Goal: Information Seeking & Learning: Learn about a topic

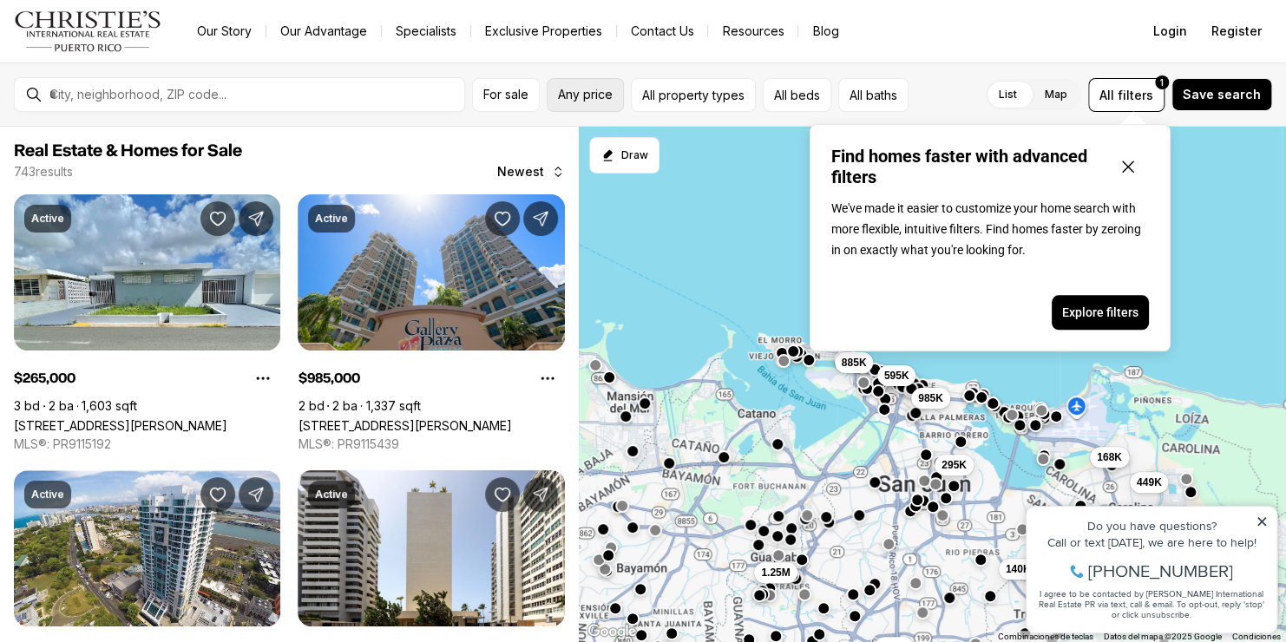
click at [571, 91] on span "Any price" at bounding box center [585, 95] width 55 height 14
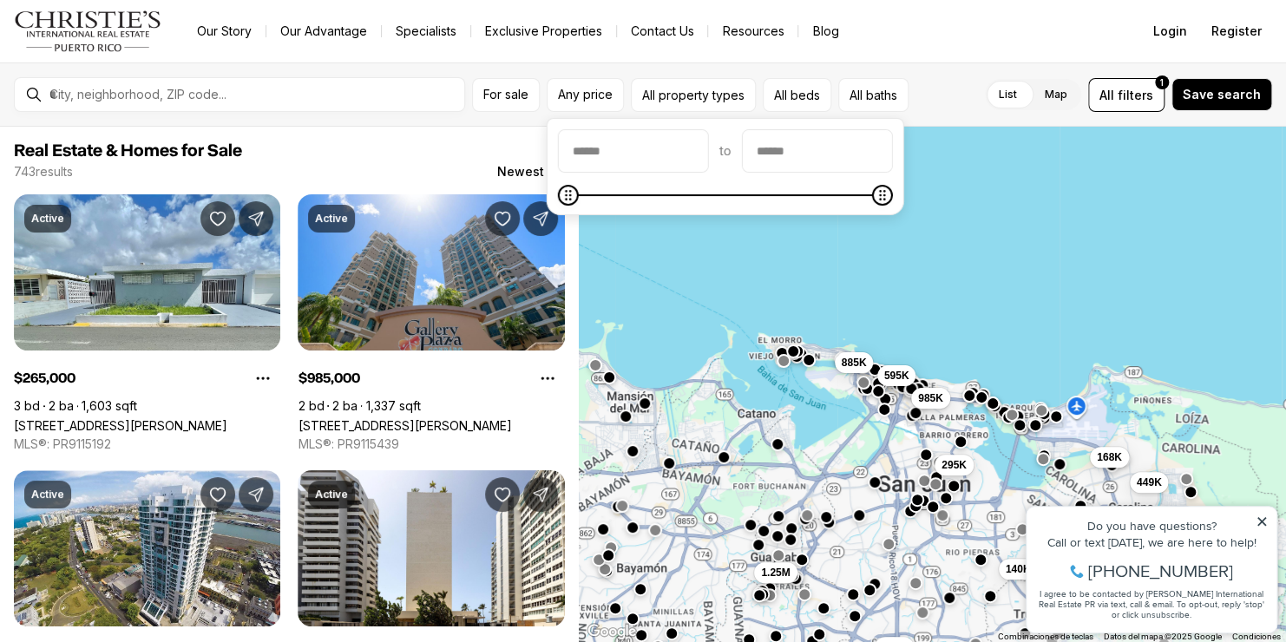
click at [859, 171] on div at bounding box center [817, 150] width 151 height 43
click at [848, 158] on input "priceMax" at bounding box center [817, 151] width 149 height 42
type input "********"
click at [563, 202] on icon "Maximum" at bounding box center [570, 195] width 14 height 14
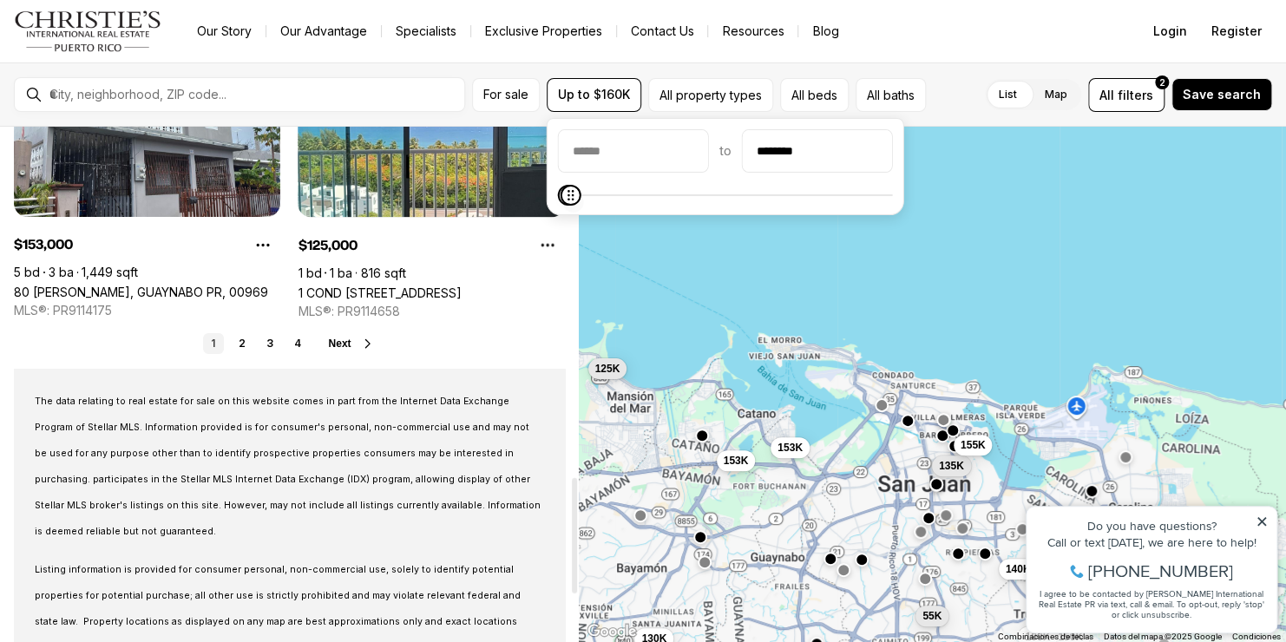
scroll to position [1388, 0]
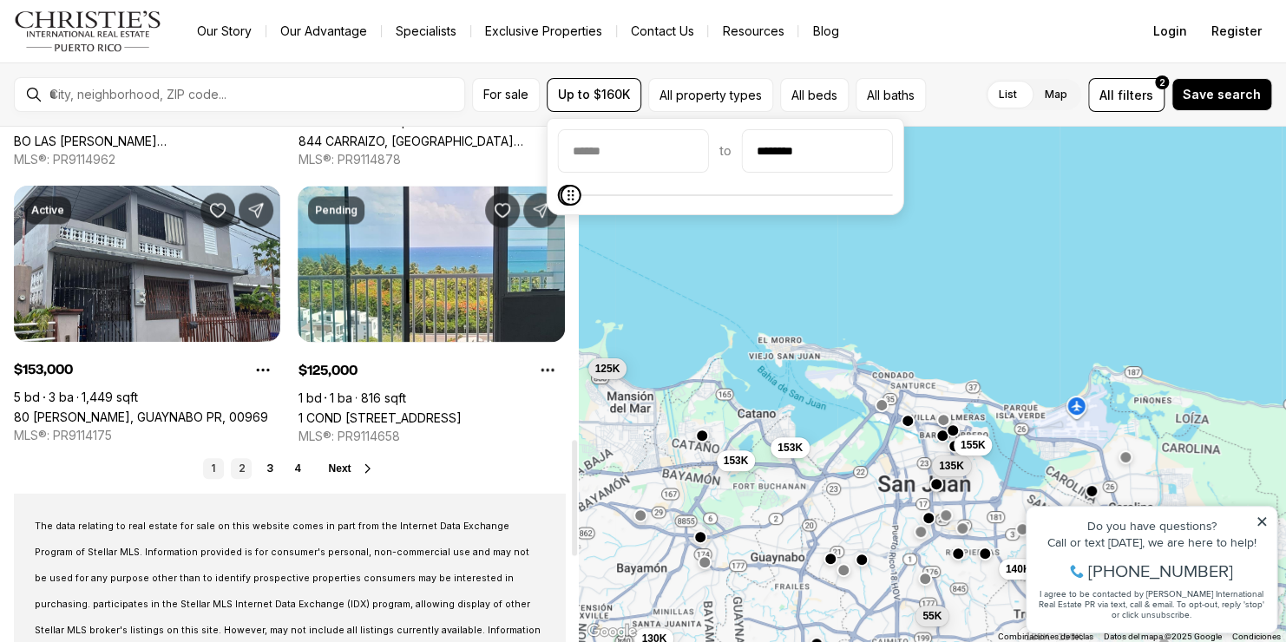
click at [248, 469] on link "2" at bounding box center [241, 468] width 21 height 21
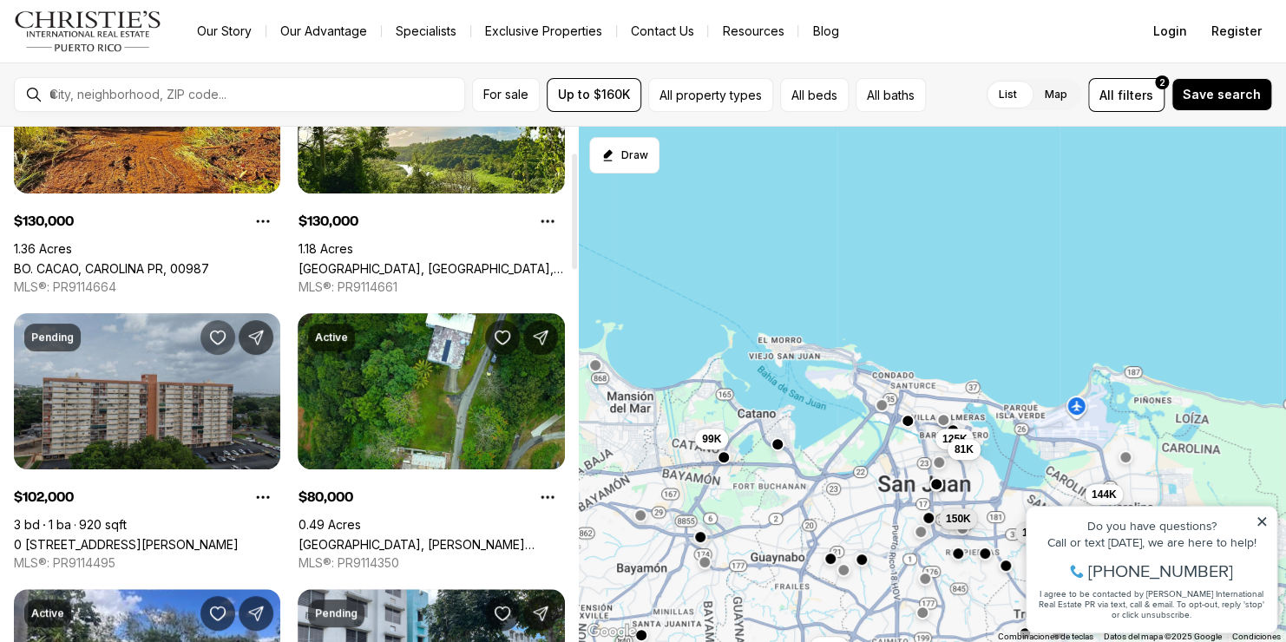
scroll to position [260, 0]
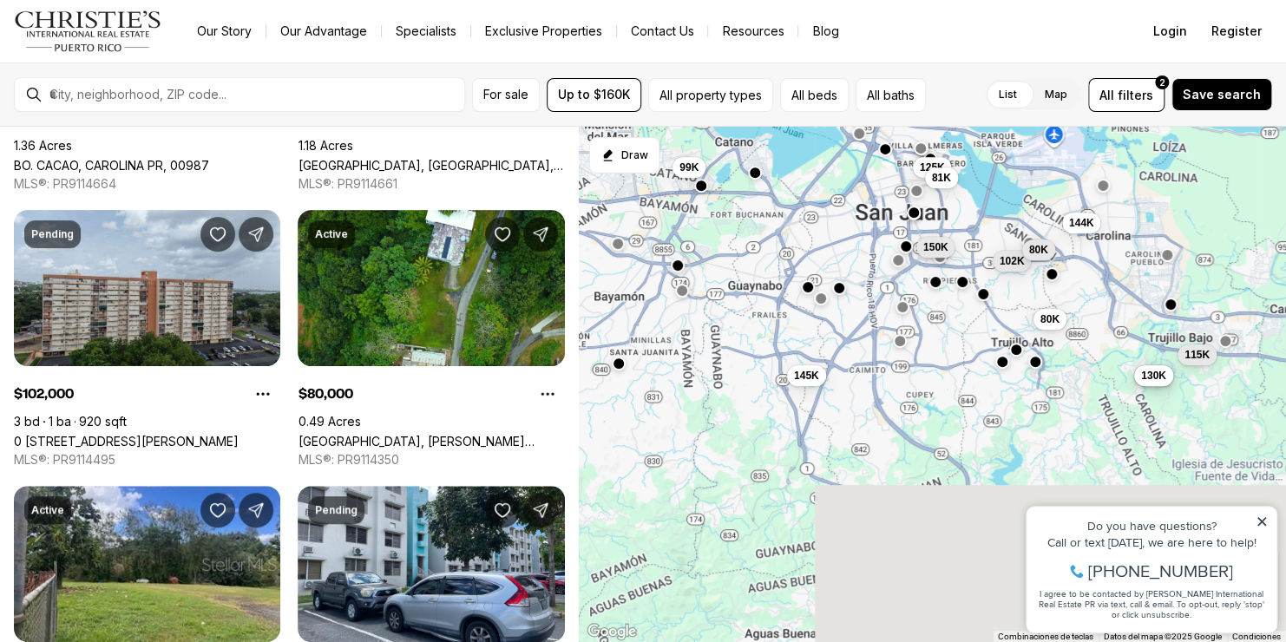
drag, startPoint x: 763, startPoint y: 473, endPoint x: 754, endPoint y: 172, distance: 301.2
click at [754, 172] on div "80K 102K 130K 130K 145K 115K 99K 144K 80K 125K 150K 81K" at bounding box center [932, 385] width 707 height 516
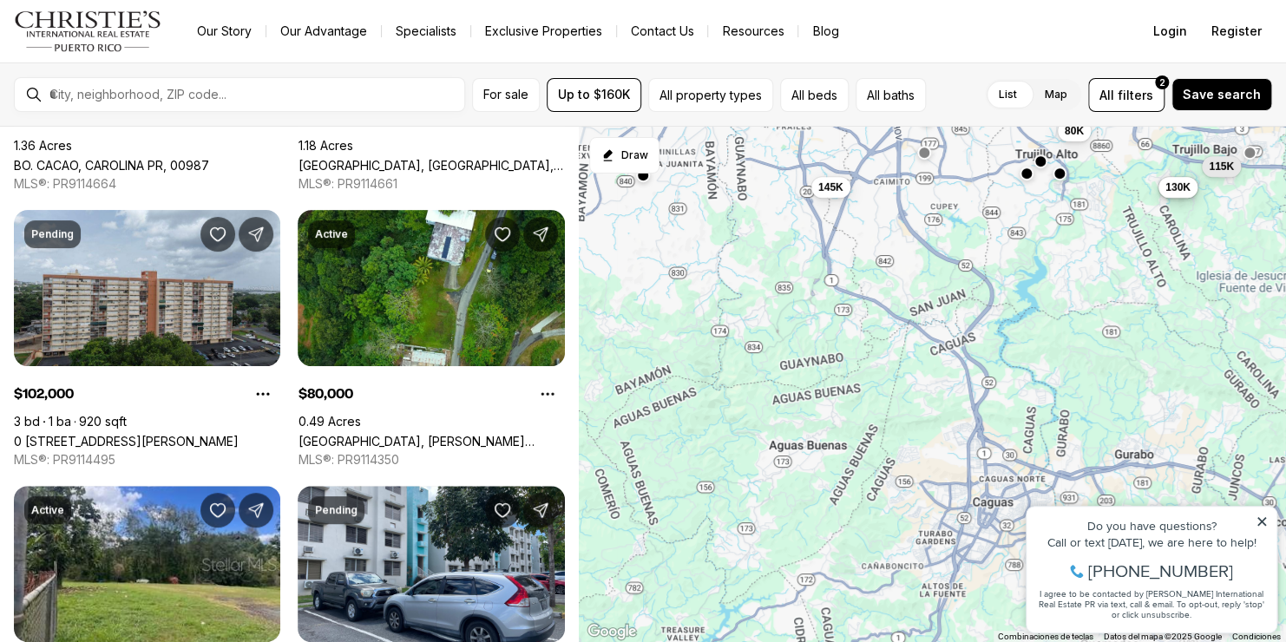
drag, startPoint x: 747, startPoint y: 457, endPoint x: 750, endPoint y: 210, distance: 247.3
click at [750, 210] on div "80K 102K 130K 130K 145K 115K 144K 80K 150K" at bounding box center [932, 385] width 707 height 516
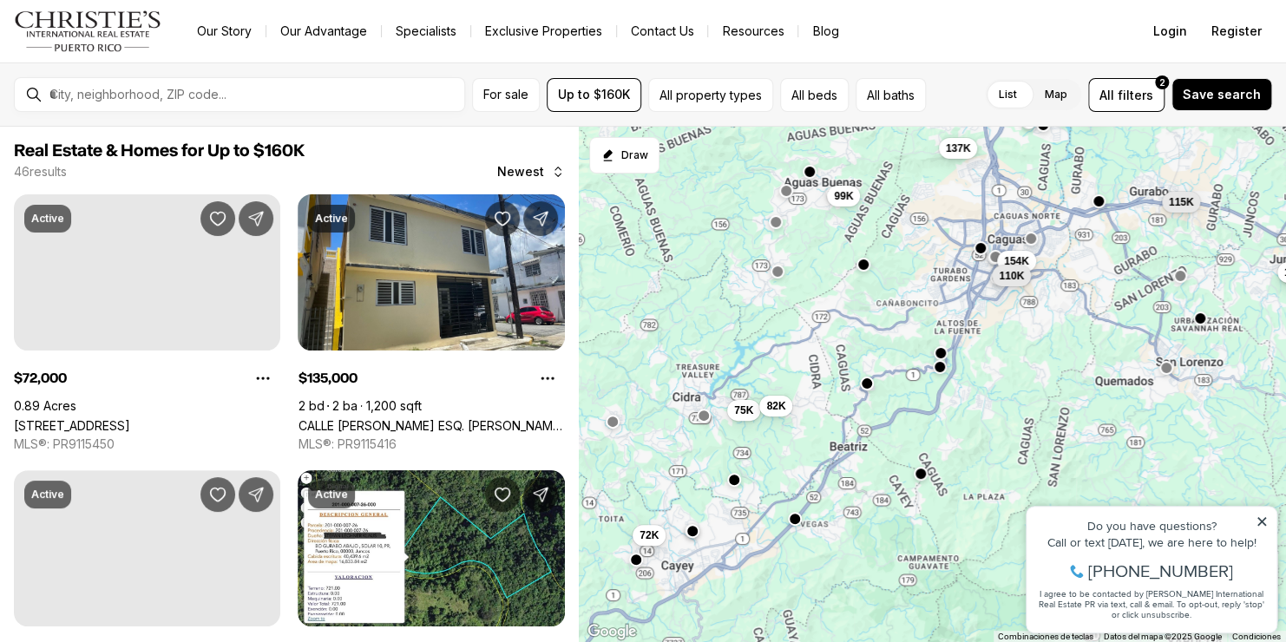
drag, startPoint x: 813, startPoint y: 495, endPoint x: 811, endPoint y: 427, distance: 67.7
click at [811, 427] on div "154K 115K 60K 45K 93K 135K 99K 137K 110K 72K 75K 82K" at bounding box center [932, 385] width 707 height 516
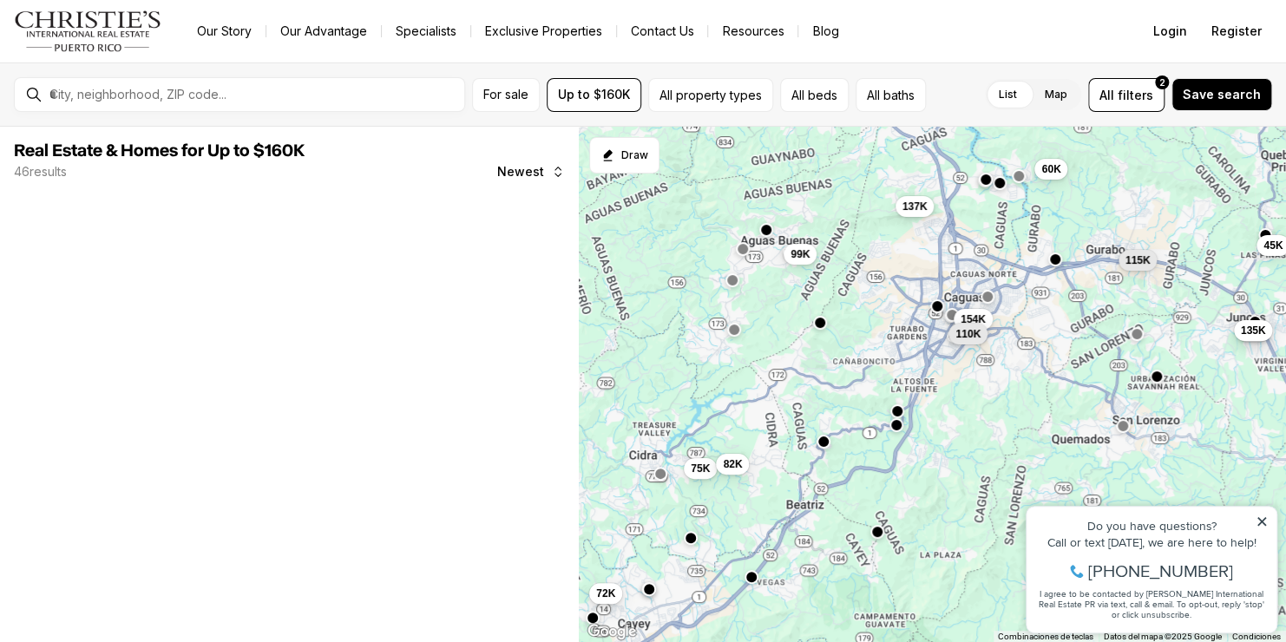
click at [823, 448] on div "154K 115K 60K 45K 93K 135K 99K 137K 110K 72K 75K 82K" at bounding box center [932, 385] width 707 height 516
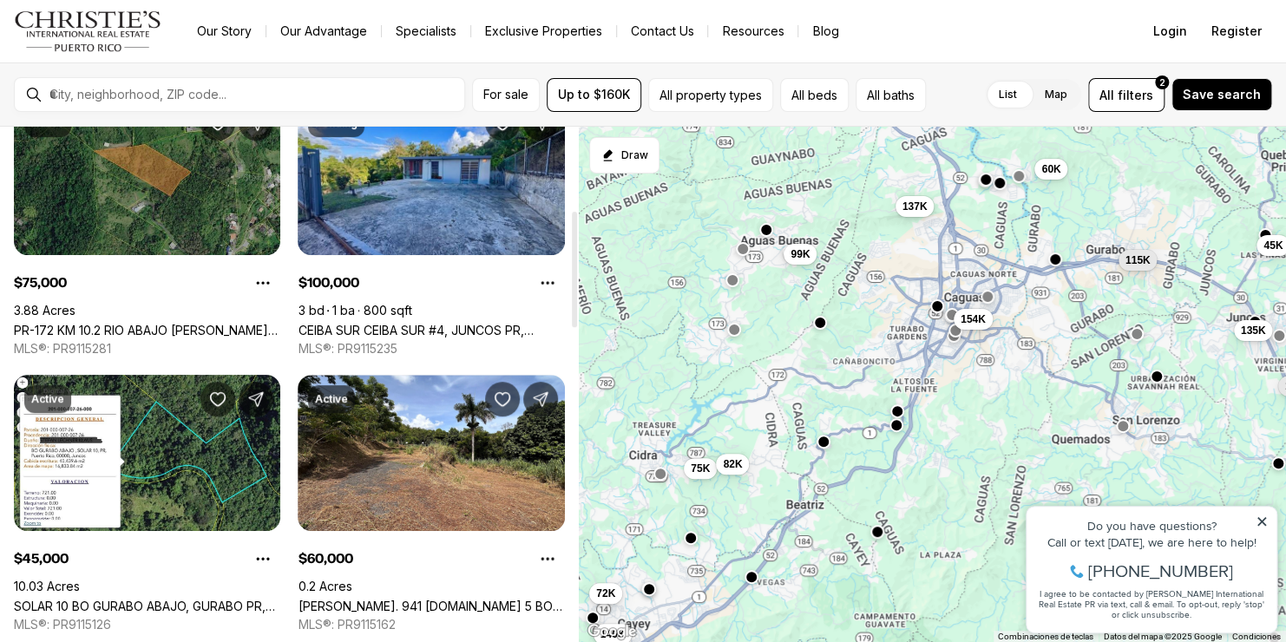
scroll to position [521, 0]
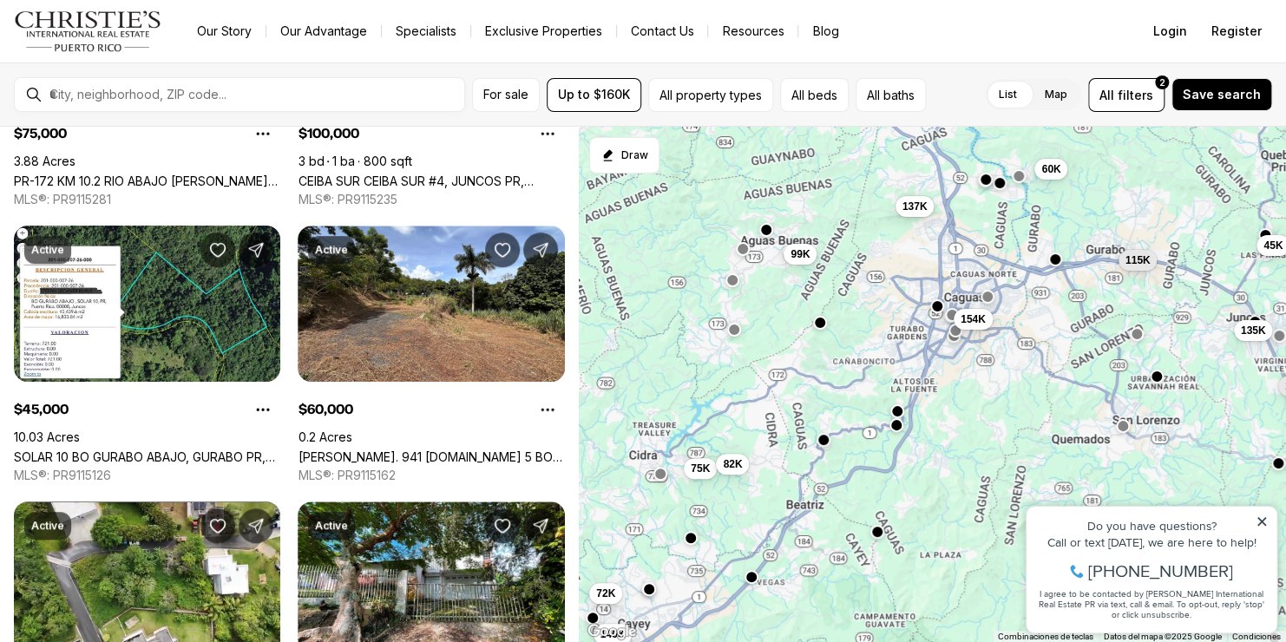
click at [823, 446] on div at bounding box center [824, 441] width 14 height 14
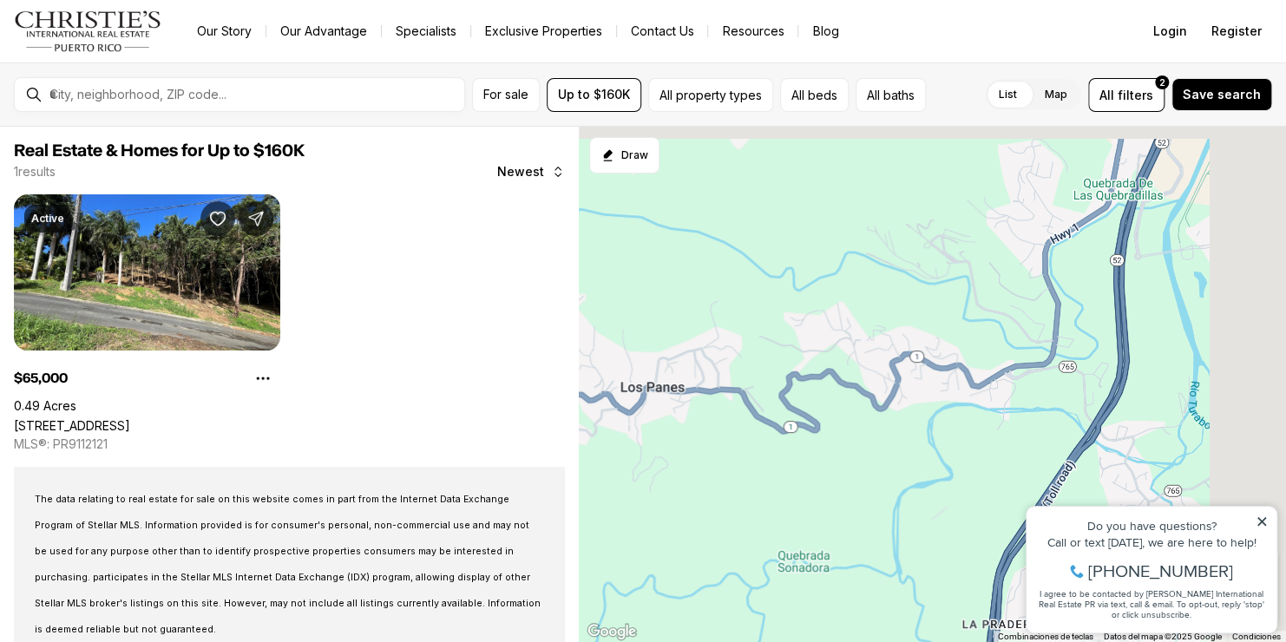
drag, startPoint x: 966, startPoint y: 385, endPoint x: 517, endPoint y: 483, distance: 459.2
click at [517, 483] on div "Real Estate & Homes for Up to $160K 1 results Newest Active $65,000 0.49 Acres …" at bounding box center [643, 384] width 1286 height 515
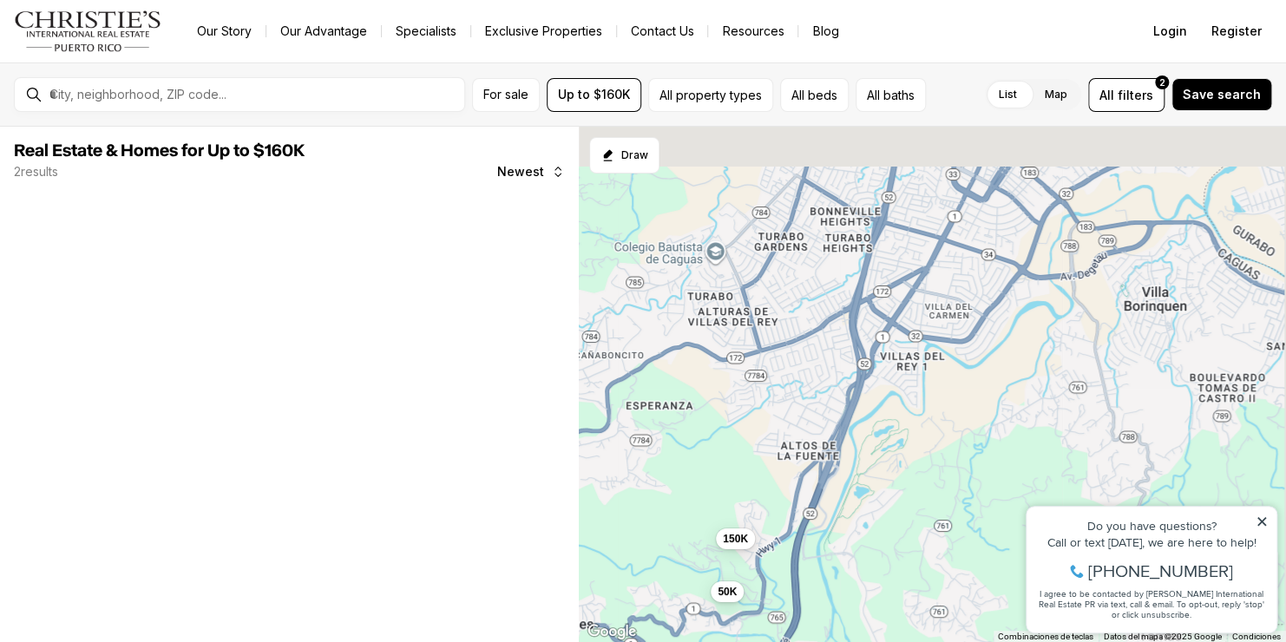
drag, startPoint x: 1084, startPoint y: 334, endPoint x: 922, endPoint y: 556, distance: 275.1
click at [922, 556] on div "150K 50K" at bounding box center [932, 385] width 707 height 516
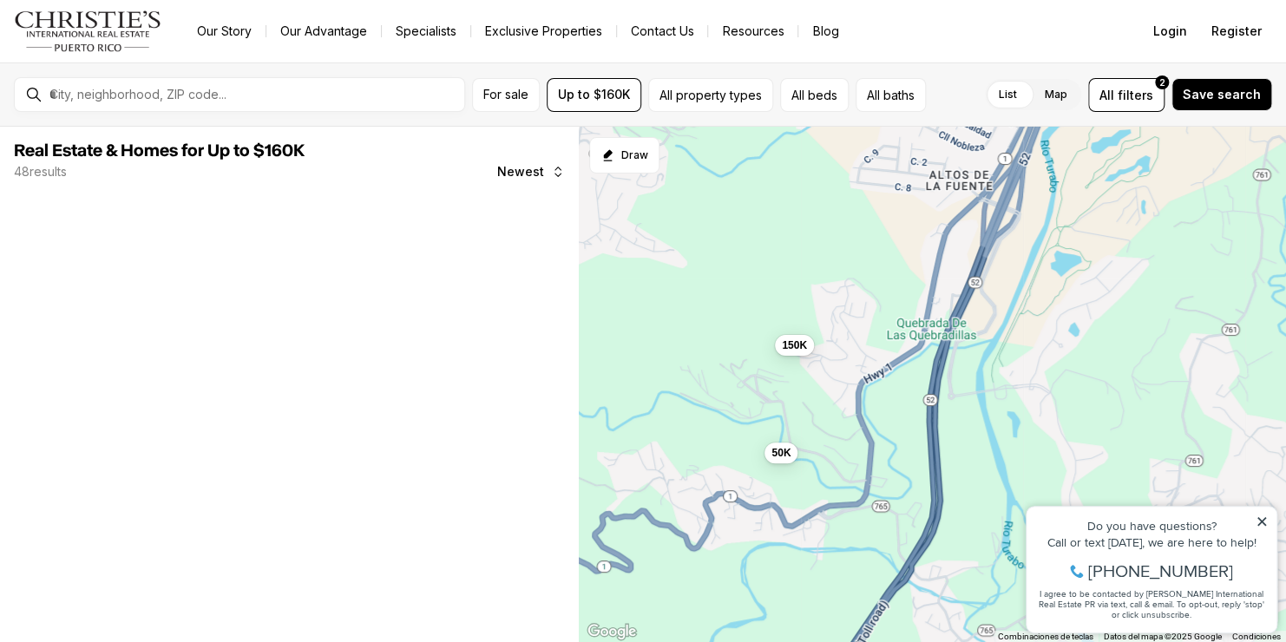
drag, startPoint x: 886, startPoint y: 542, endPoint x: 1013, endPoint y: 522, distance: 129.1
click at [1013, 522] on div "150K 50K" at bounding box center [932, 385] width 707 height 516
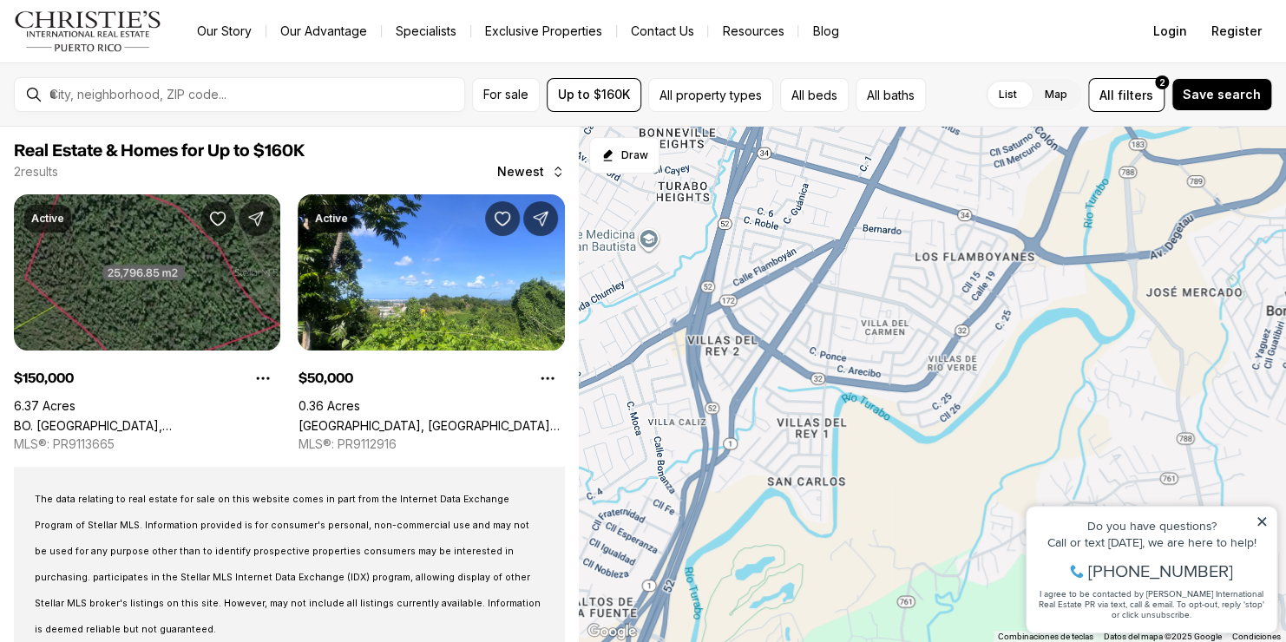
drag, startPoint x: 1059, startPoint y: 250, endPoint x: 671, endPoint y: 686, distance: 584.5
click at [671, 641] on html "Go to: Homepage Our Story Our Advantage Specialists Exclusive Properties Contac…" at bounding box center [643, 321] width 1286 height 642
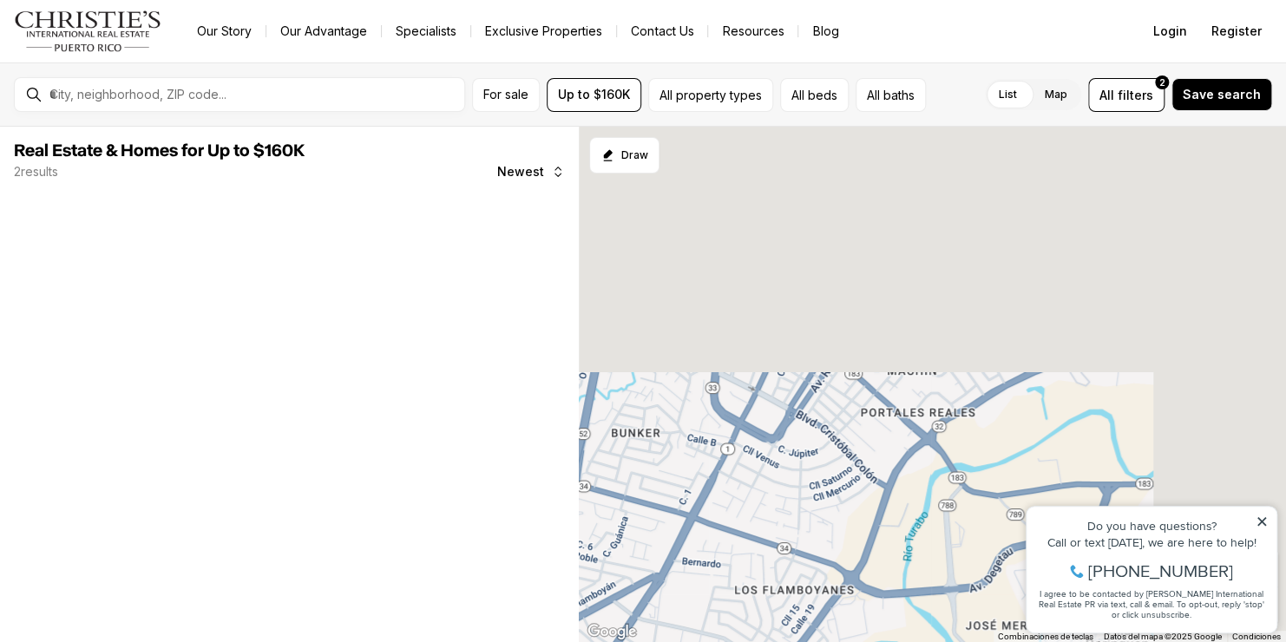
drag, startPoint x: 835, startPoint y: 373, endPoint x: 745, endPoint y: 567, distance: 214.3
click at [692, 641] on html "Go to: Homepage Our Story Our Advantage Specialists Exclusive Properties Contac…" at bounding box center [643, 321] width 1286 height 642
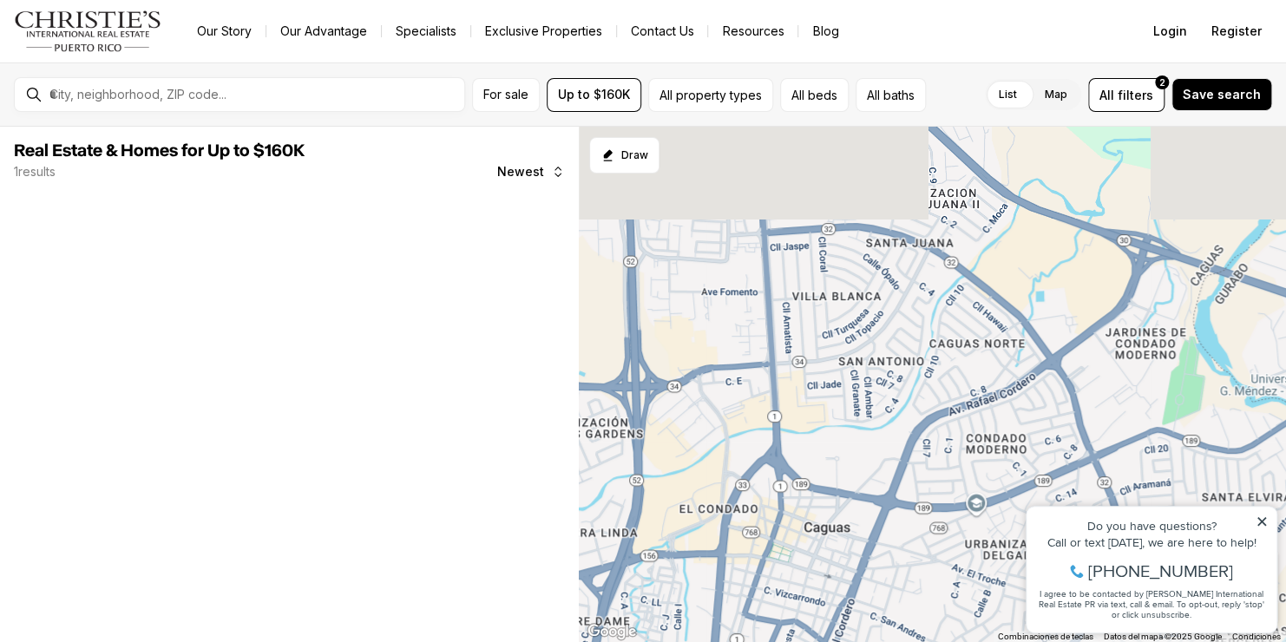
drag, startPoint x: 872, startPoint y: 340, endPoint x: 871, endPoint y: 646, distance: 305.4
click at [871, 641] on html "Go to: Homepage Our Story Our Advantage Specialists Exclusive Properties Contac…" at bounding box center [643, 321] width 1286 height 642
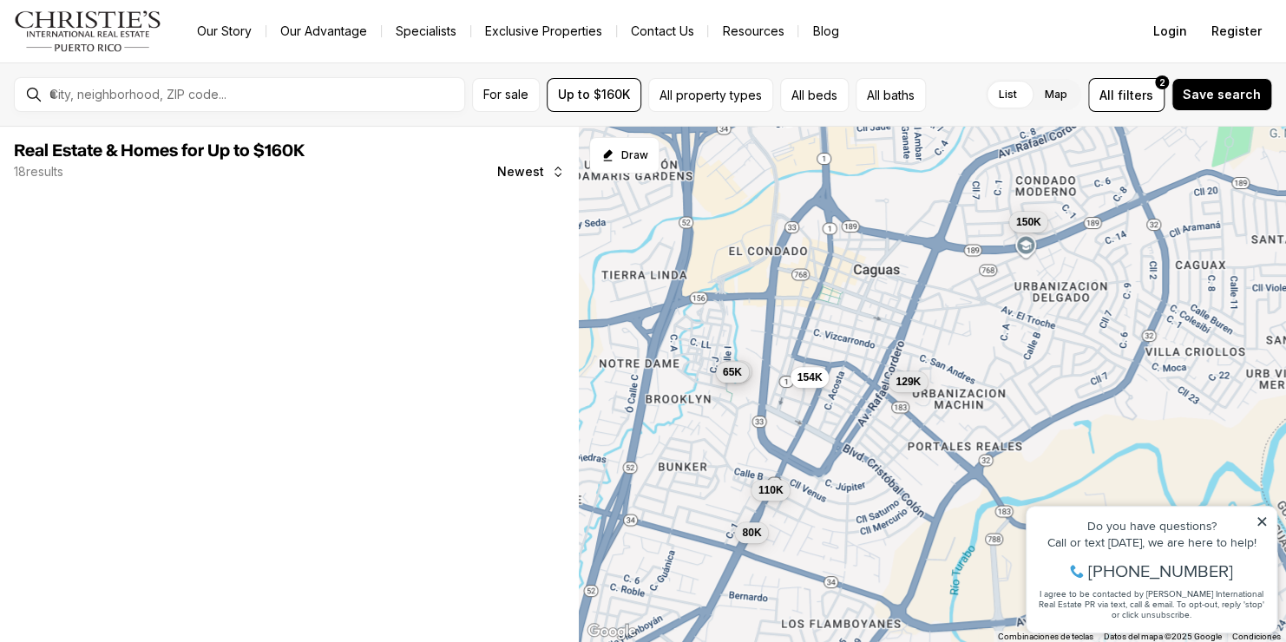
drag, startPoint x: 879, startPoint y: 583, endPoint x: 950, endPoint y: 462, distance: 140.0
click at [950, 462] on div "154K 150K 129K 95K 65K 110K 80K" at bounding box center [932, 385] width 707 height 516
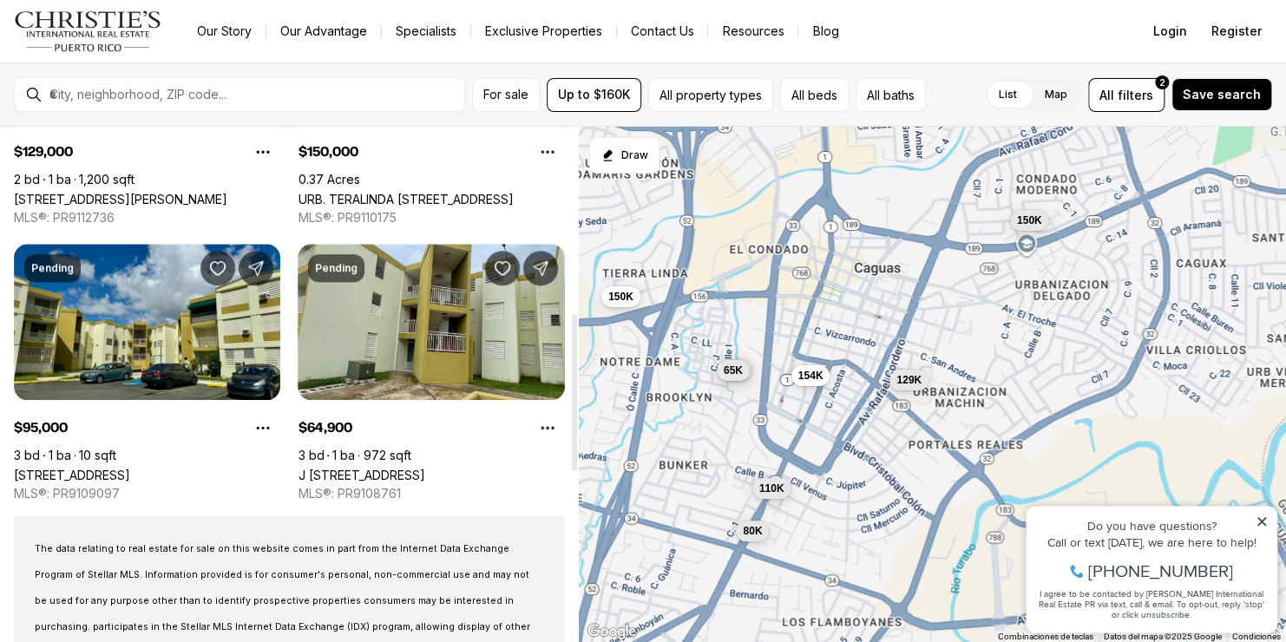
scroll to position [781, 0]
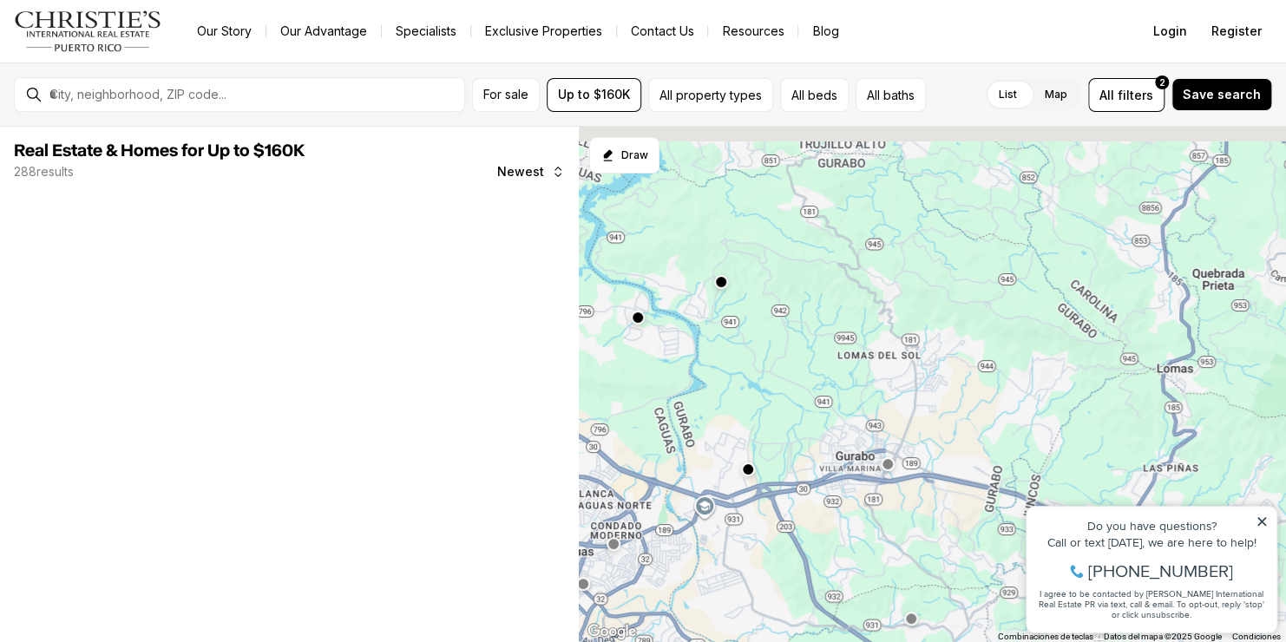
drag, startPoint x: 964, startPoint y: 341, endPoint x: 789, endPoint y: 418, distance: 191.5
click at [789, 418] on div at bounding box center [932, 385] width 707 height 516
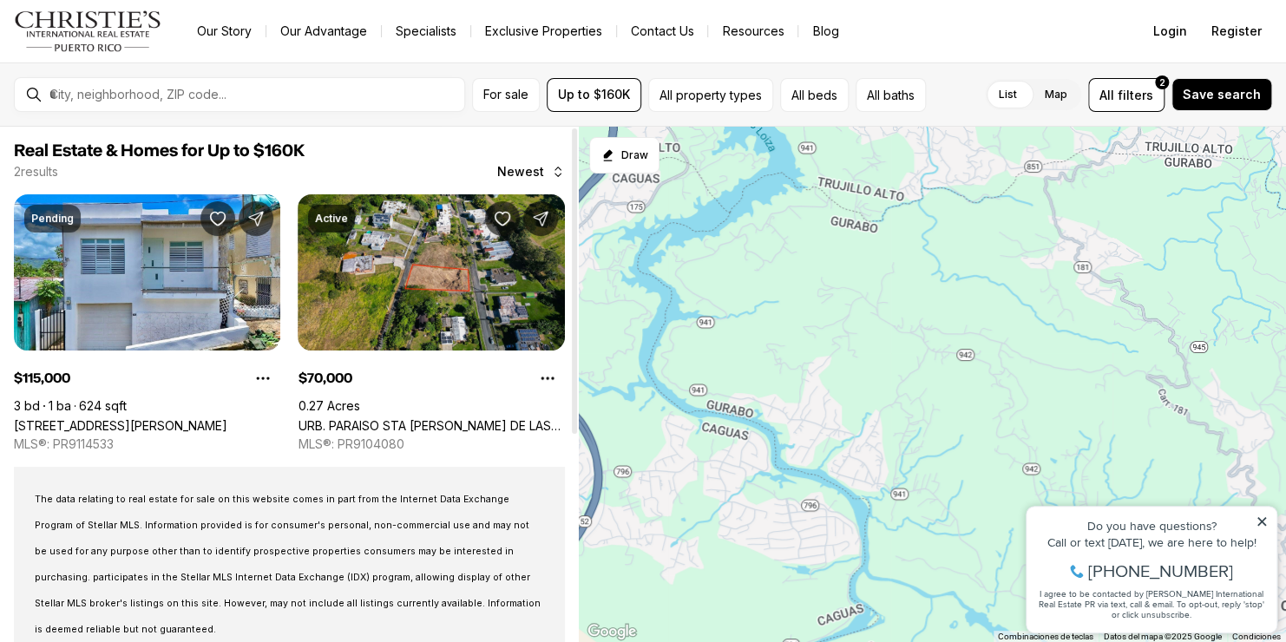
drag, startPoint x: 2017, startPoint y: 1072, endPoint x: 1090, endPoint y: 594, distance: 1043.6
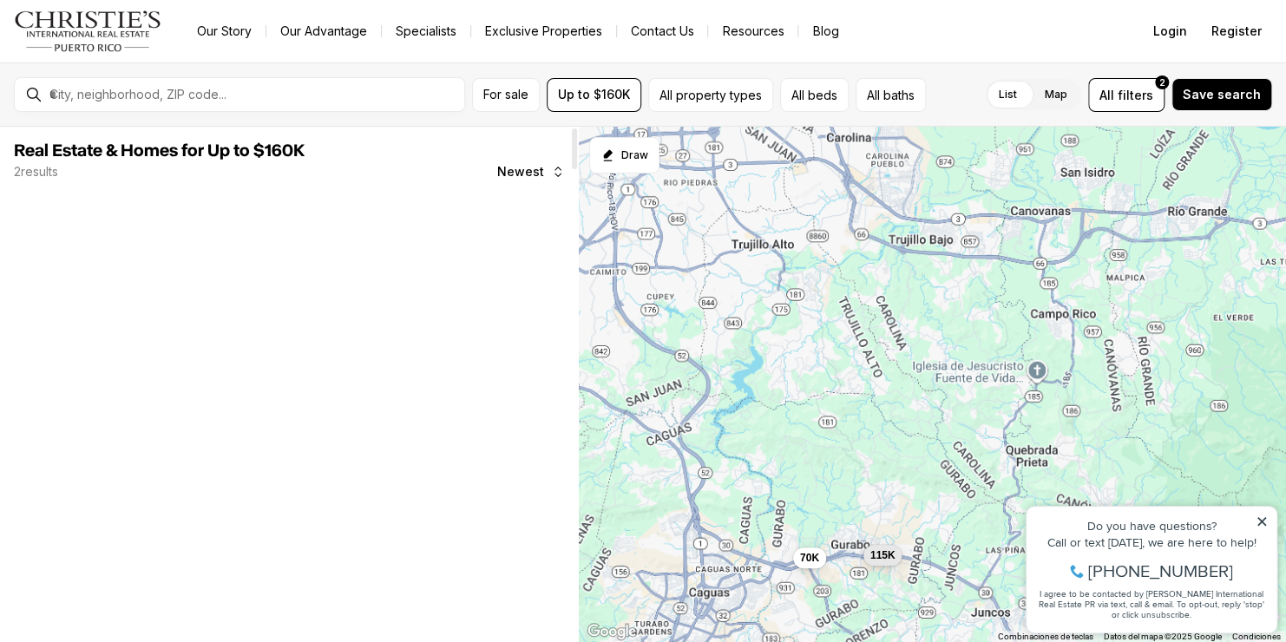
drag, startPoint x: 797, startPoint y: 561, endPoint x: 763, endPoint y: 387, distance: 177.0
click at [763, 387] on div "115K 70K" at bounding box center [932, 385] width 707 height 516
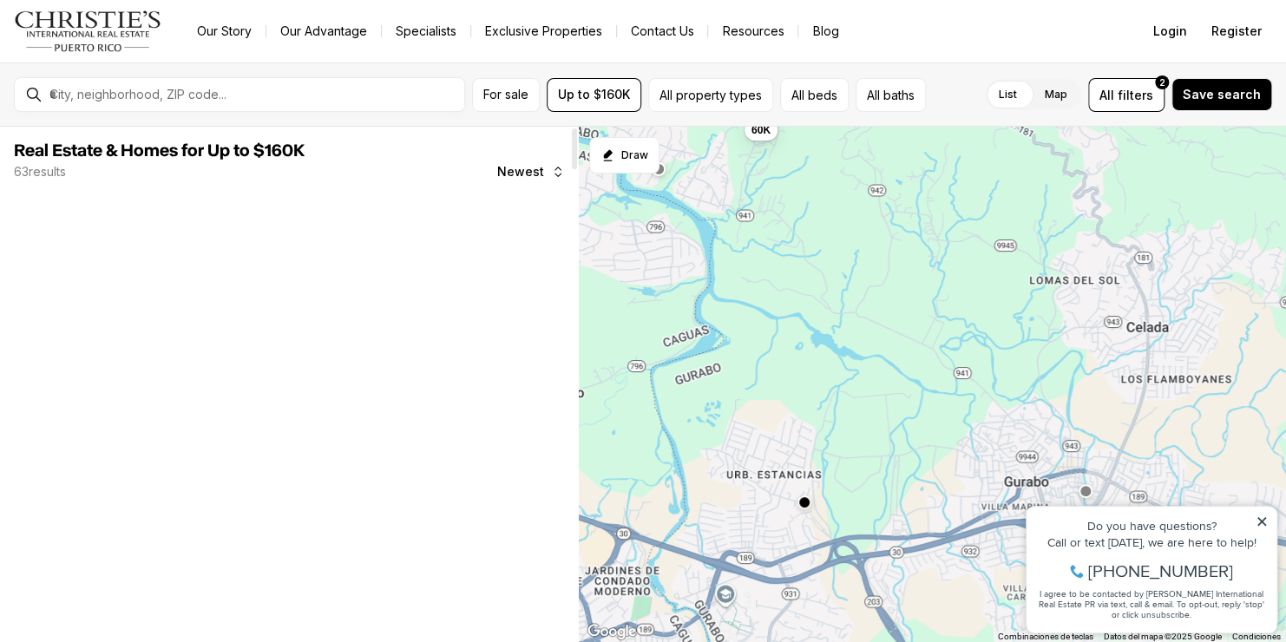
drag, startPoint x: 800, startPoint y: 553, endPoint x: 803, endPoint y: 453, distance: 99.8
click at [823, 427] on div "60K" at bounding box center [932, 385] width 707 height 516
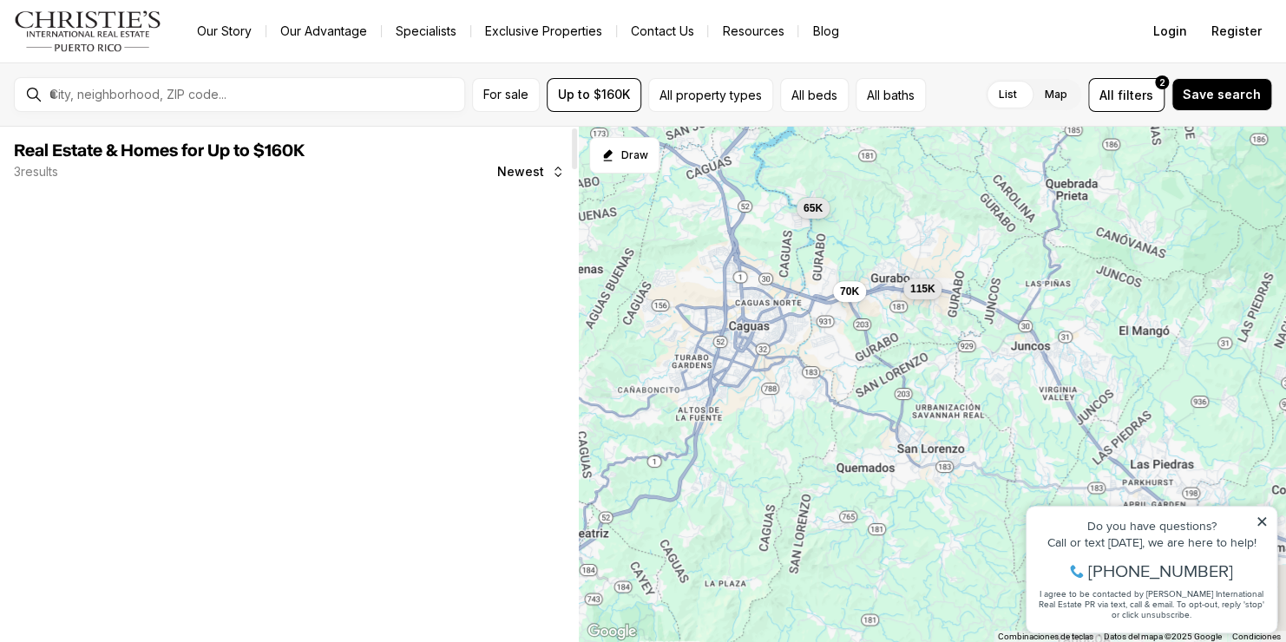
drag, startPoint x: 814, startPoint y: 564, endPoint x: 836, endPoint y: 298, distance: 266.5
click at [836, 298] on div "115K 70K 65K" at bounding box center [932, 385] width 707 height 516
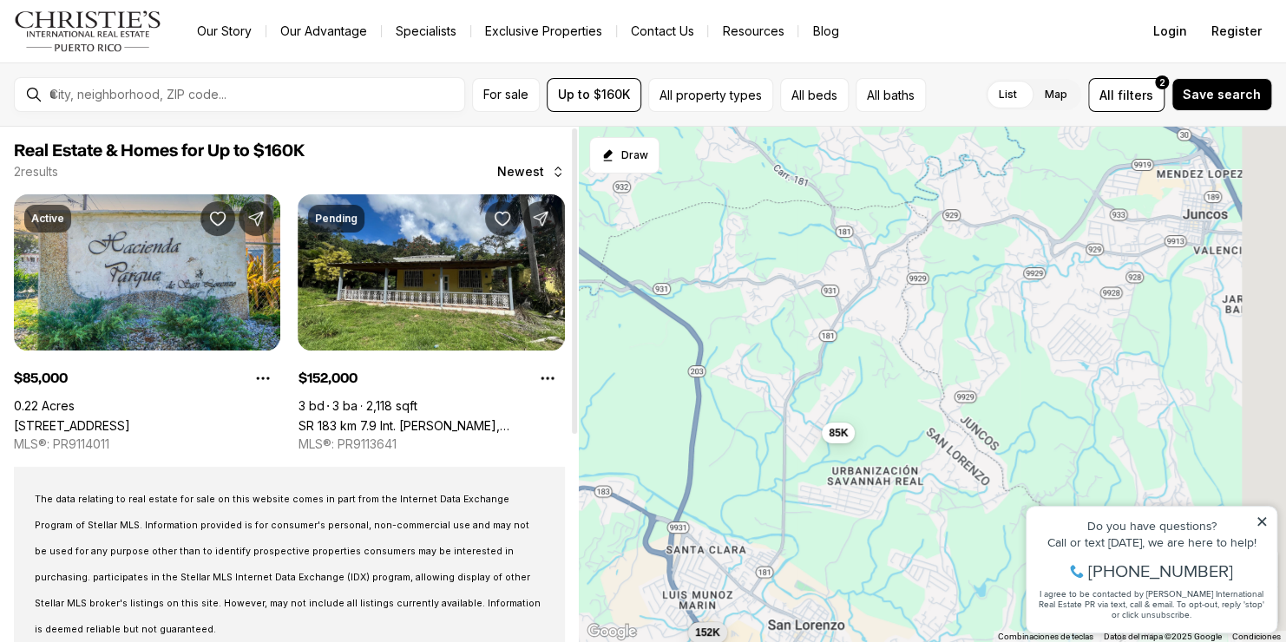
drag, startPoint x: 882, startPoint y: 390, endPoint x: 658, endPoint y: 656, distance: 348.0
click at [658, 641] on html "Go to: Homepage Our Story Our Advantage Specialists Exclusive Properties Contac…" at bounding box center [643, 321] width 1286 height 642
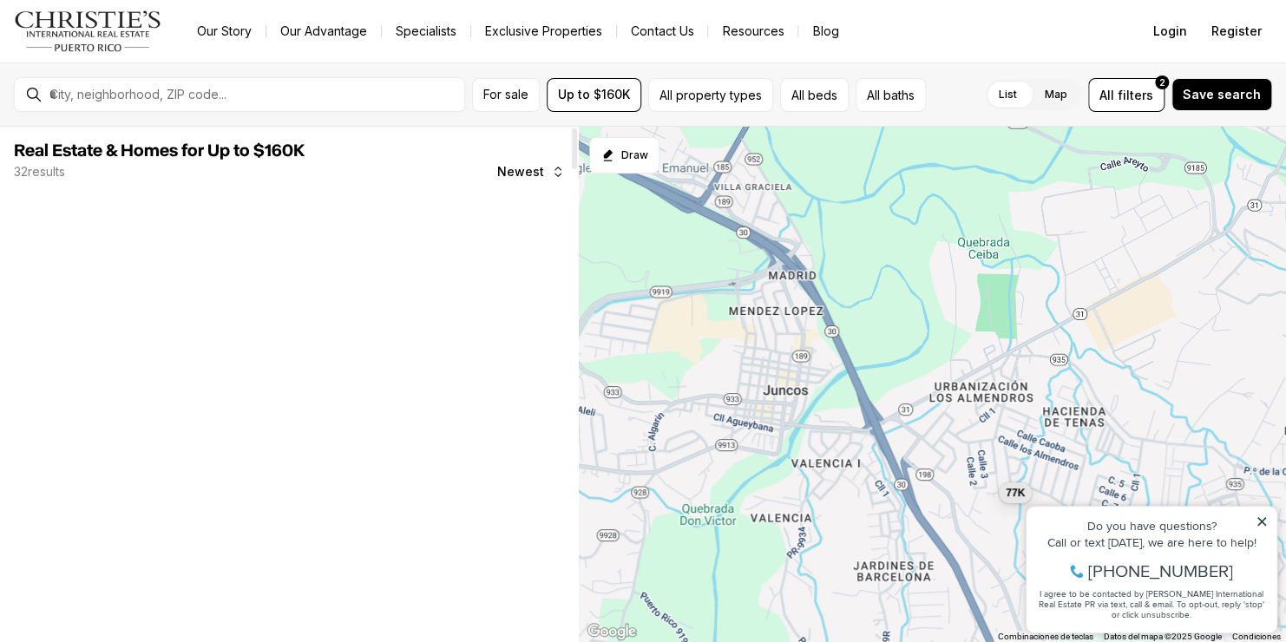
drag, startPoint x: 803, startPoint y: 382, endPoint x: 827, endPoint y: 686, distance: 305.5
click at [827, 641] on html "Go to: Homepage Our Story Our Advantage Specialists Exclusive Properties Contac…" at bounding box center [643, 321] width 1286 height 642
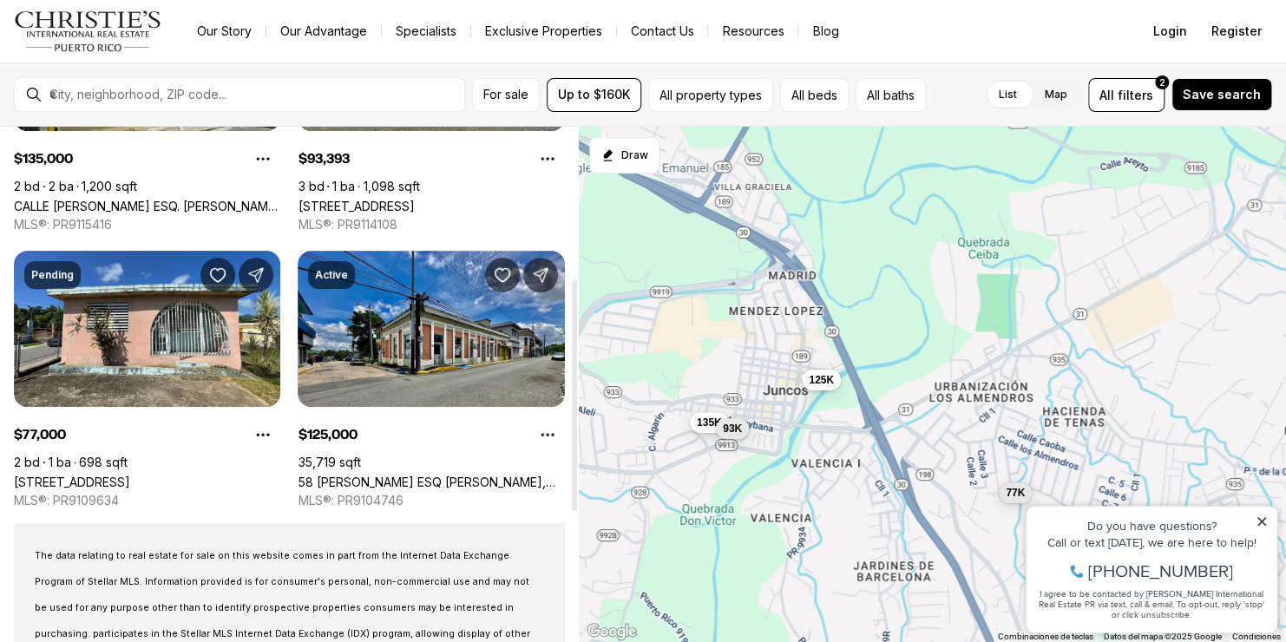
scroll to position [347, 0]
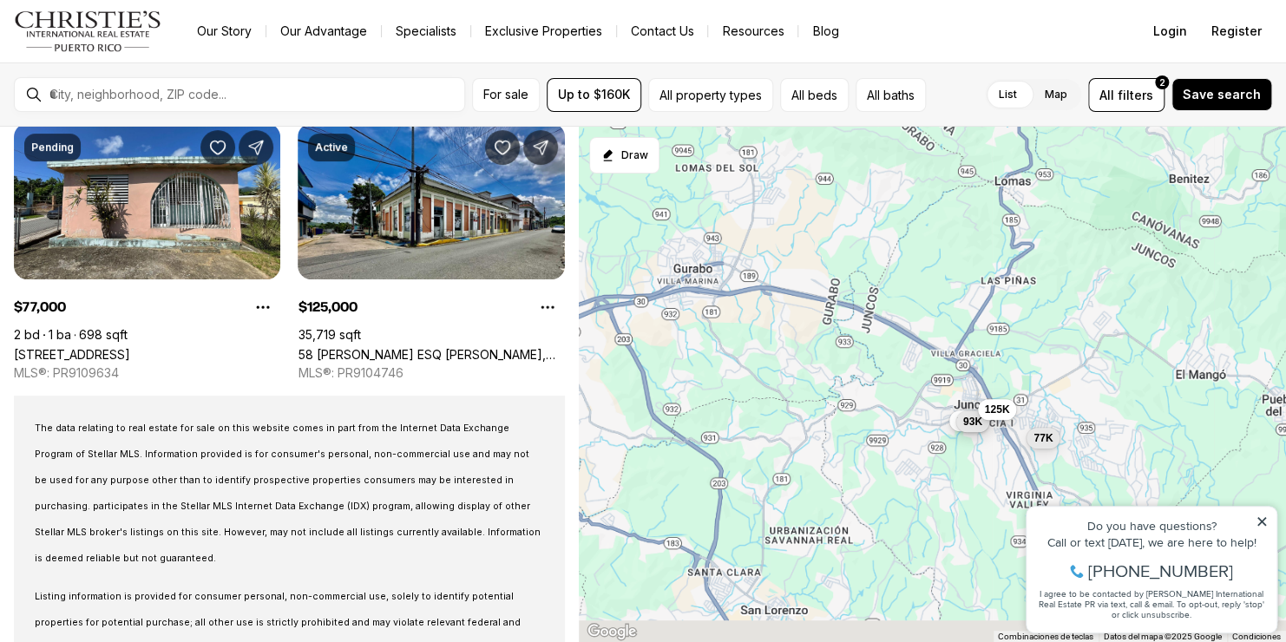
drag, startPoint x: 669, startPoint y: 485, endPoint x: 1002, endPoint y: 327, distance: 368.7
click at [995, 331] on div "77K 135K 93K 125K" at bounding box center [932, 385] width 707 height 516
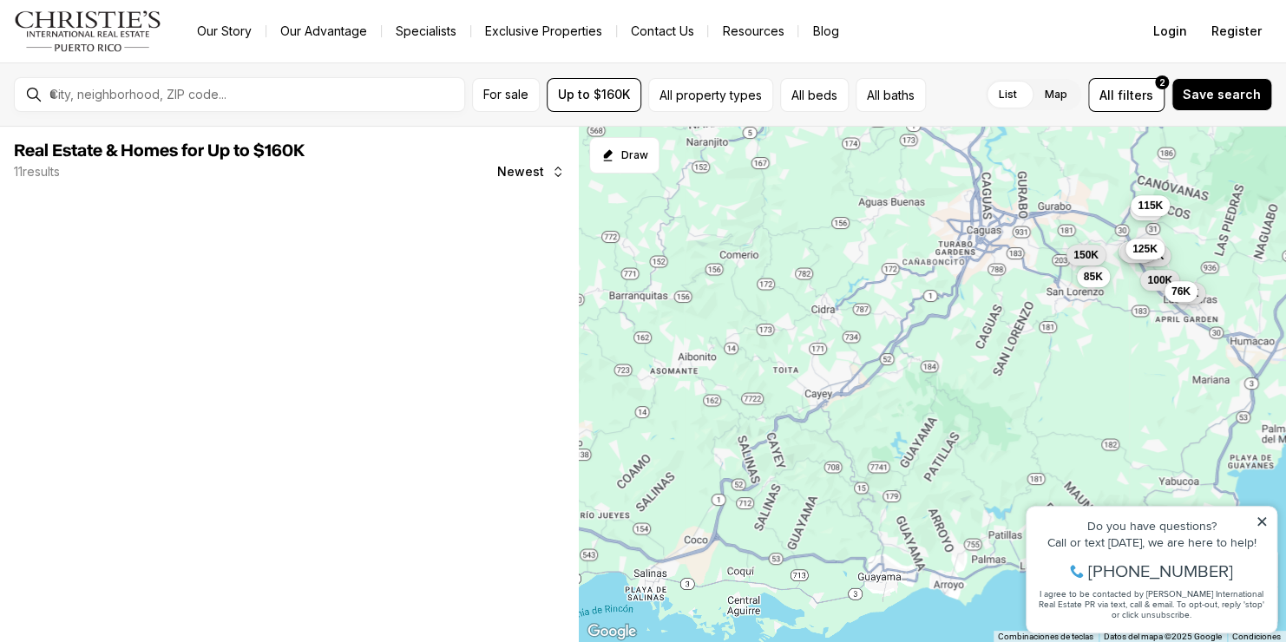
drag, startPoint x: 754, startPoint y: 482, endPoint x: 841, endPoint y: 403, distance: 117.3
click at [841, 403] on div "77K 135K 93K 125K 100K 45K 85K 115K 150K 39K 76K" at bounding box center [932, 385] width 707 height 516
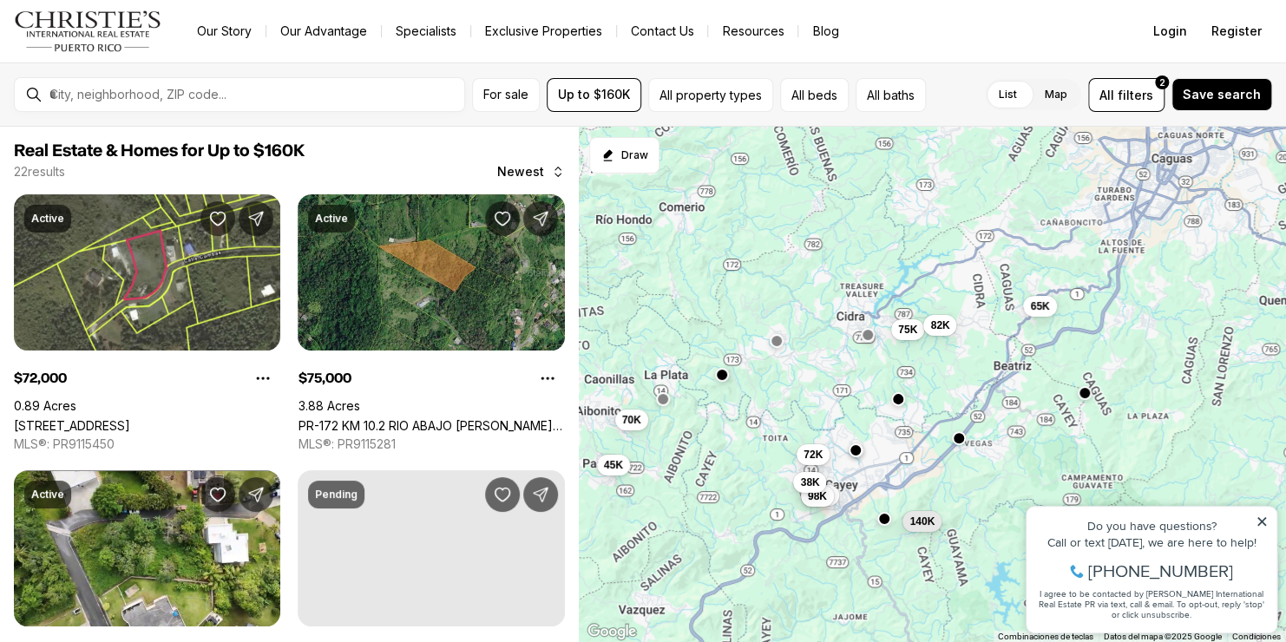
drag, startPoint x: 807, startPoint y: 482, endPoint x: 801, endPoint y: 524, distance: 43.0
click at [801, 524] on div "65K 75K 82K 140K 140K 98K 70K 72K 38K 70K 45K 157K" at bounding box center [932, 385] width 707 height 516
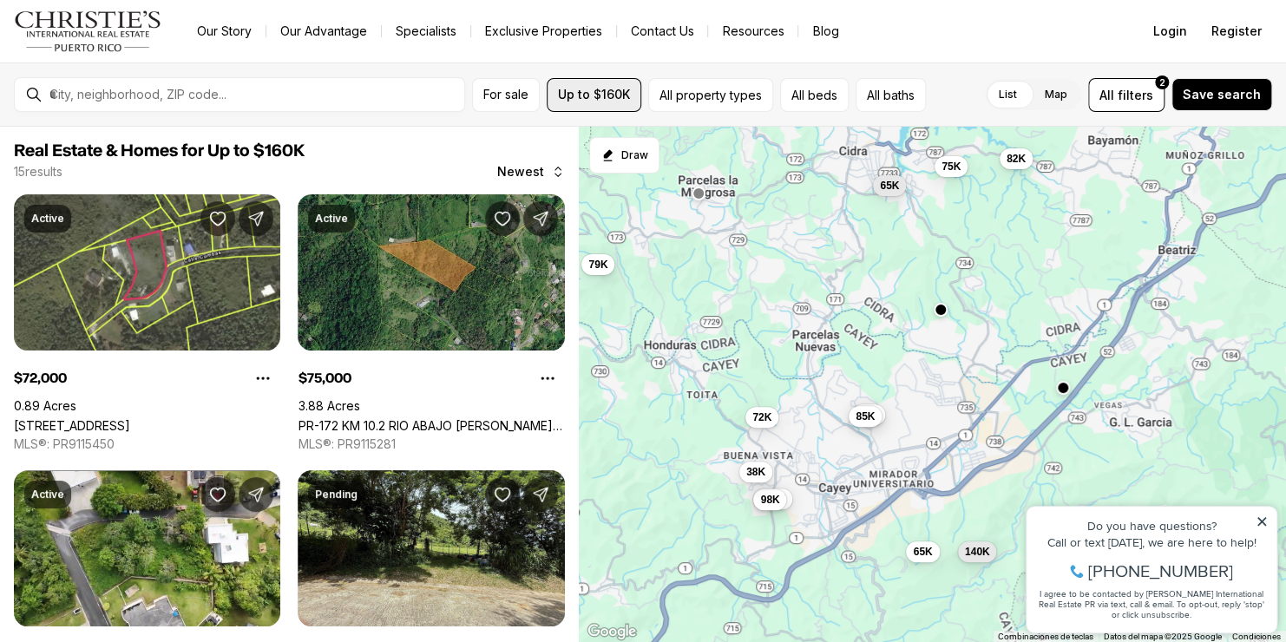
click at [609, 102] on button "Up to $160K" at bounding box center [594, 95] width 95 height 34
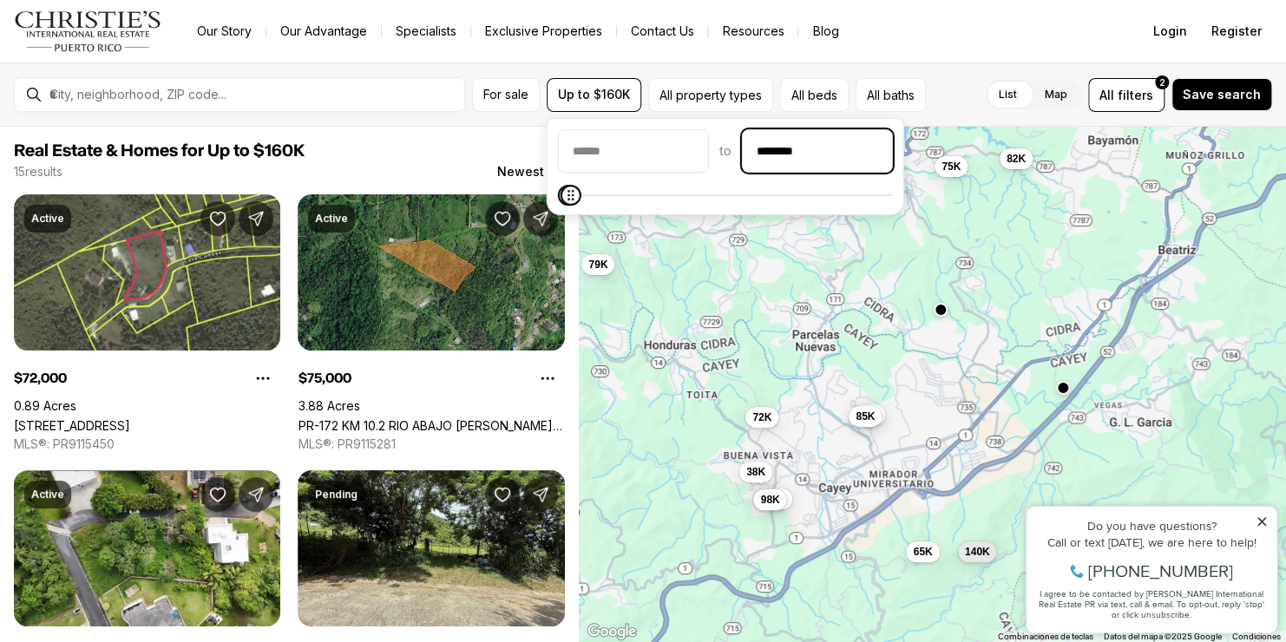
click at [788, 142] on input "********" at bounding box center [817, 151] width 149 height 42
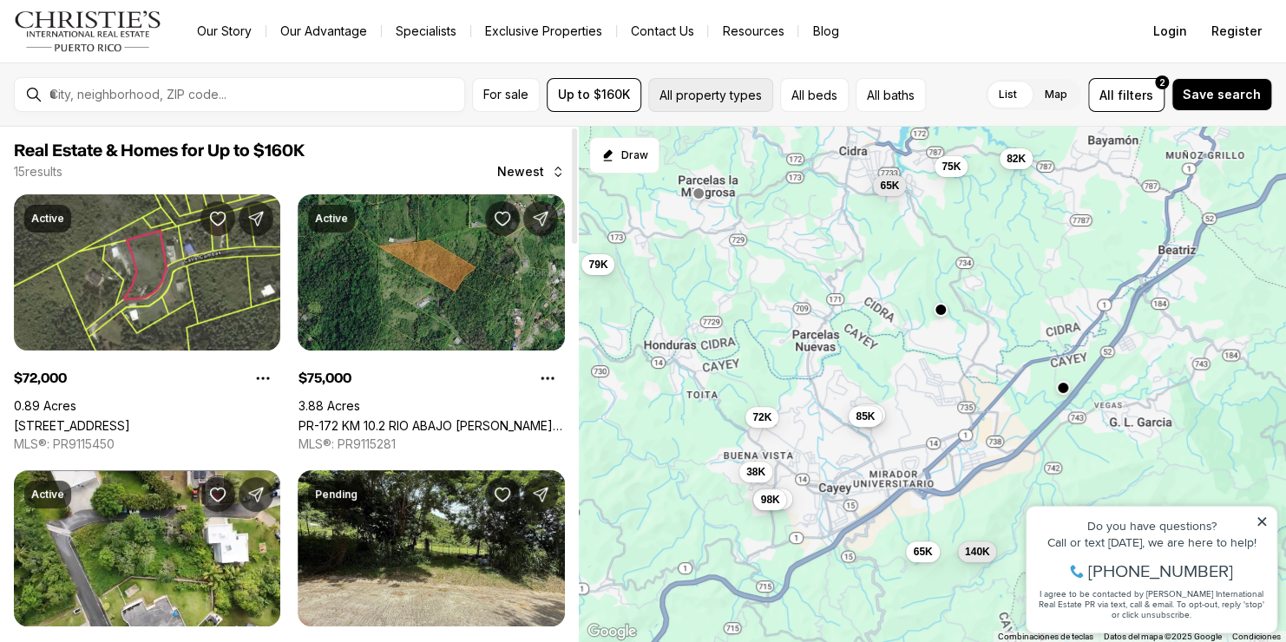
click at [678, 102] on button "All property types" at bounding box center [710, 95] width 125 height 34
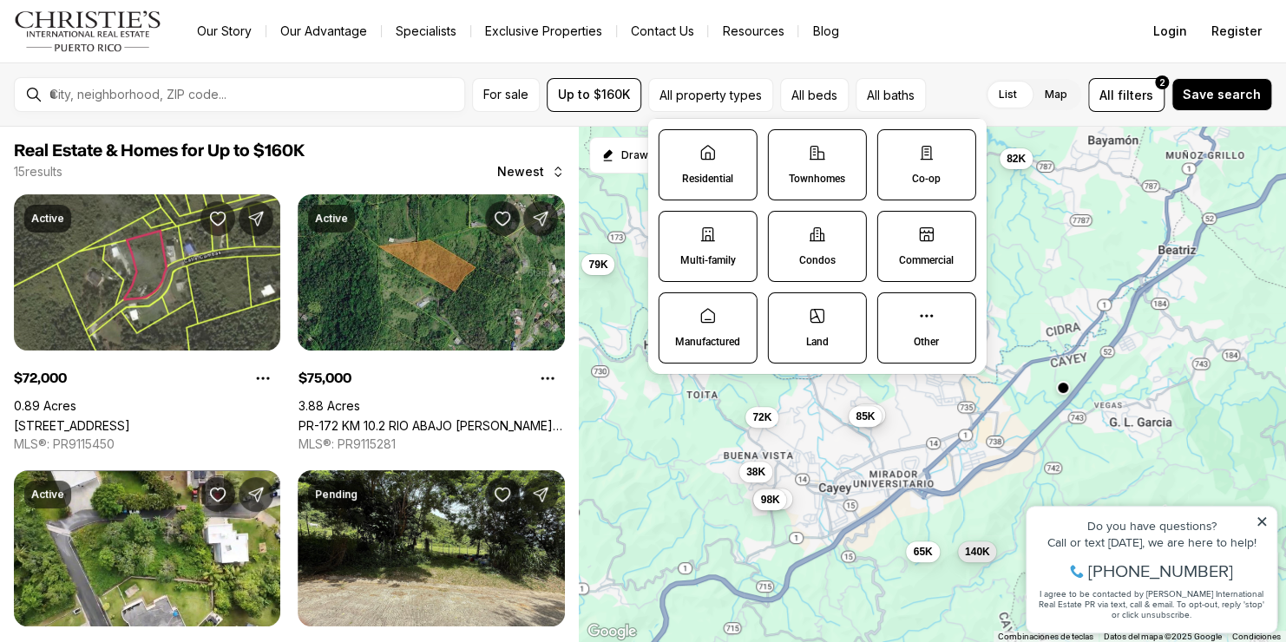
click at [702, 170] on label "Residential" at bounding box center [708, 164] width 99 height 71
click at [677, 148] on button "Residential" at bounding box center [667, 138] width 17 height 17
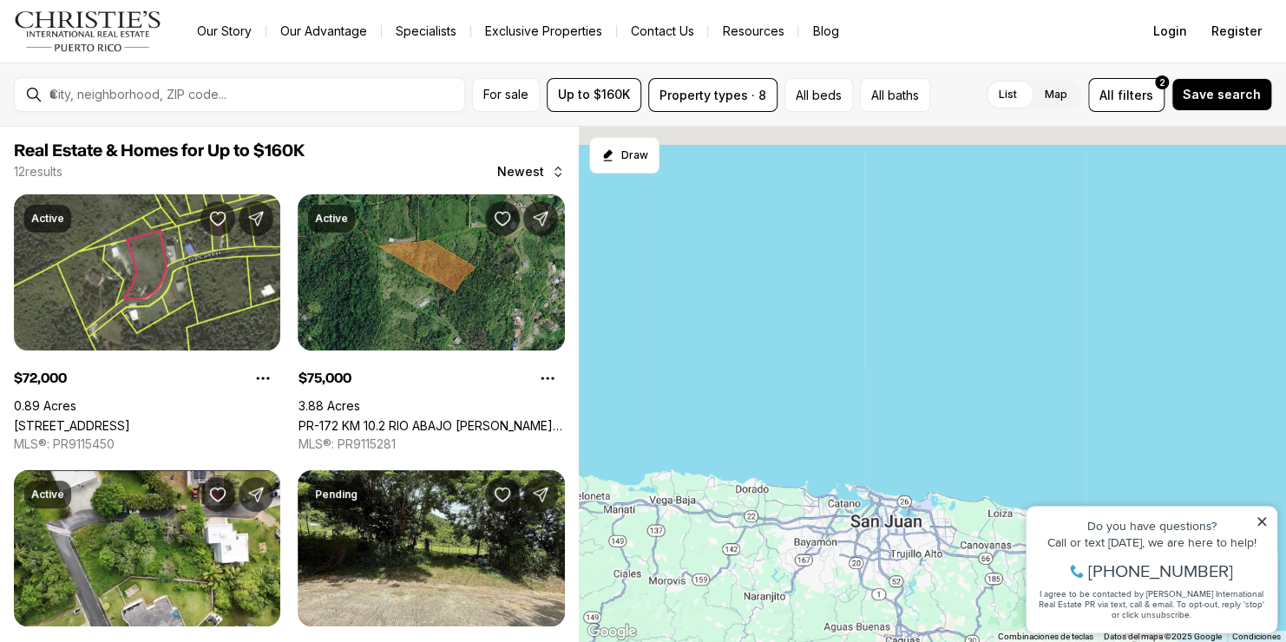
drag, startPoint x: 858, startPoint y: 458, endPoint x: 734, endPoint y: 588, distance: 179.8
click at [818, 641] on html "Go to: Homepage Our Story Our Advantage Specialists Exclusive Properties Contac…" at bounding box center [643, 321] width 1286 height 642
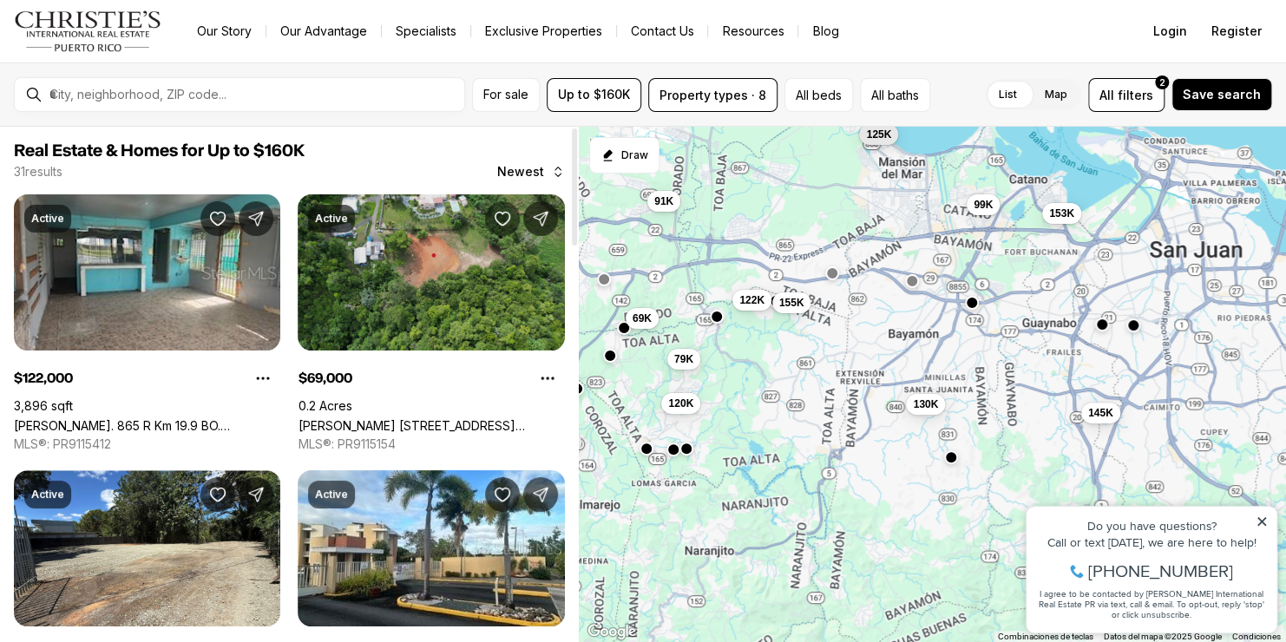
drag, startPoint x: 870, startPoint y: 486, endPoint x: 499, endPoint y: 229, distance: 451.5
click at [499, 229] on div "Real Estate & Homes for Up to $160K 31 results Newest Active $122,000 3,896 sqf…" at bounding box center [643, 384] width 1286 height 515
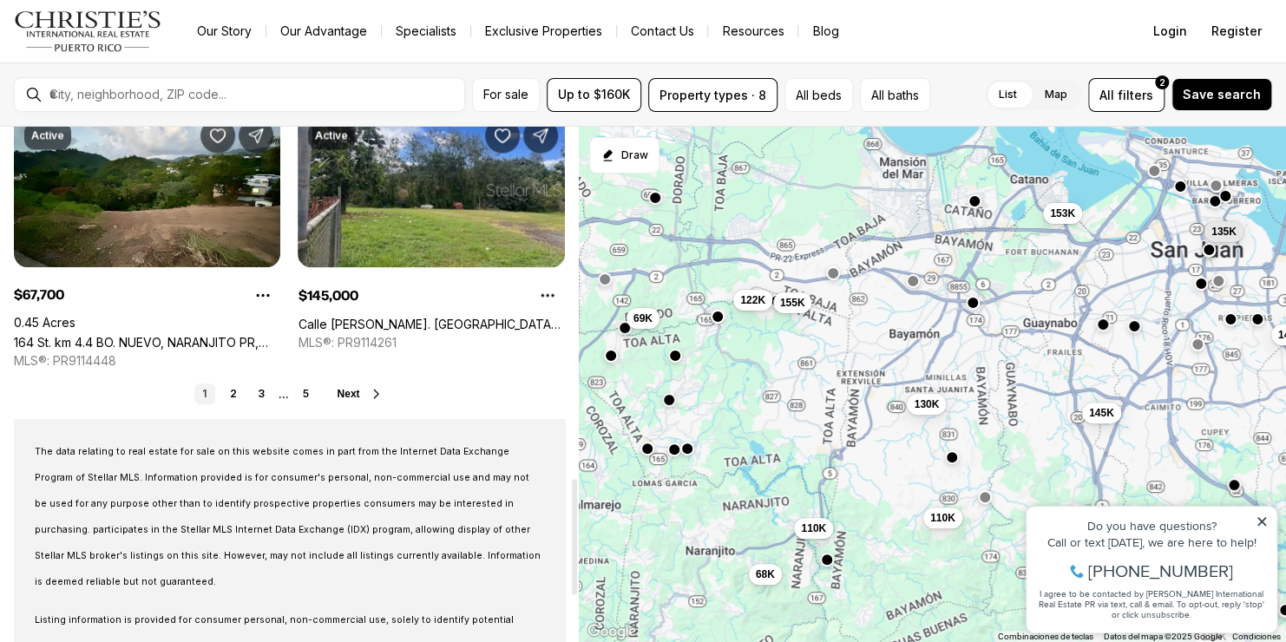
scroll to position [1562, 0]
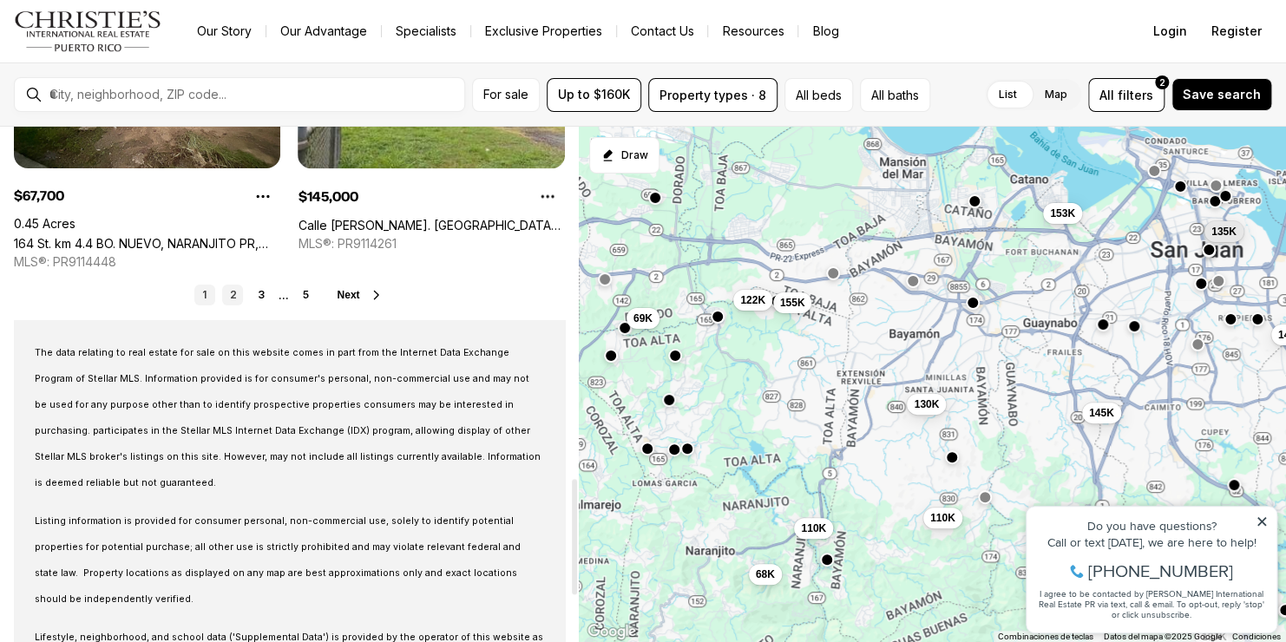
click at [238, 294] on link "2" at bounding box center [232, 295] width 21 height 21
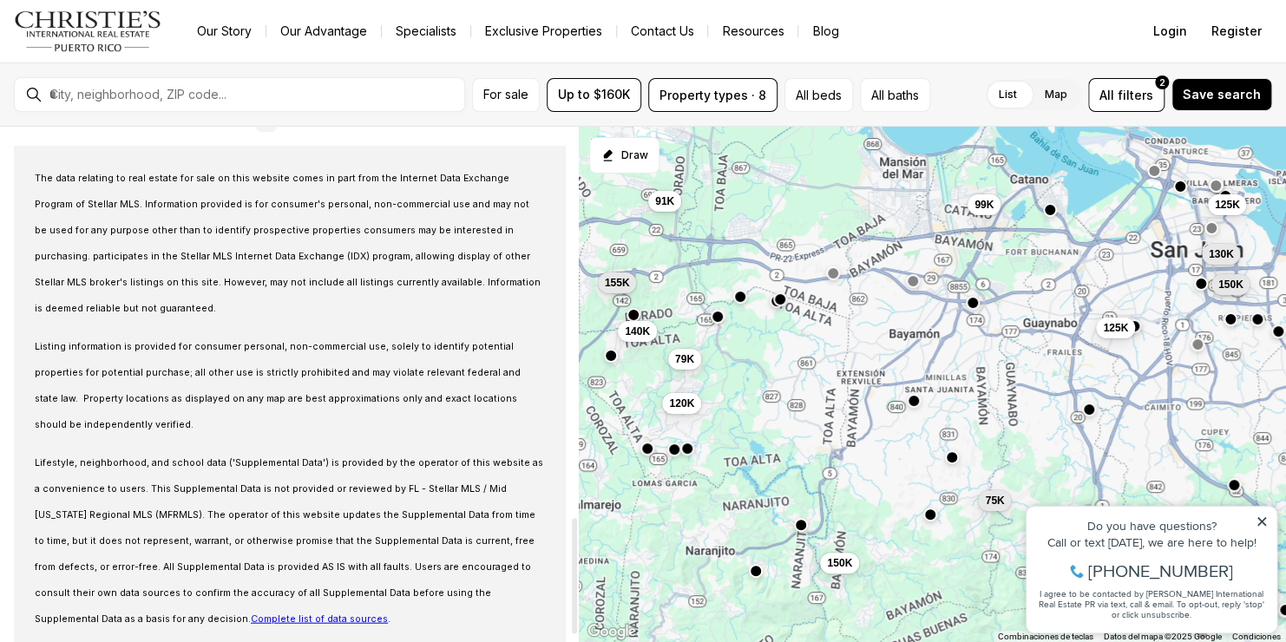
scroll to position [1763, 0]
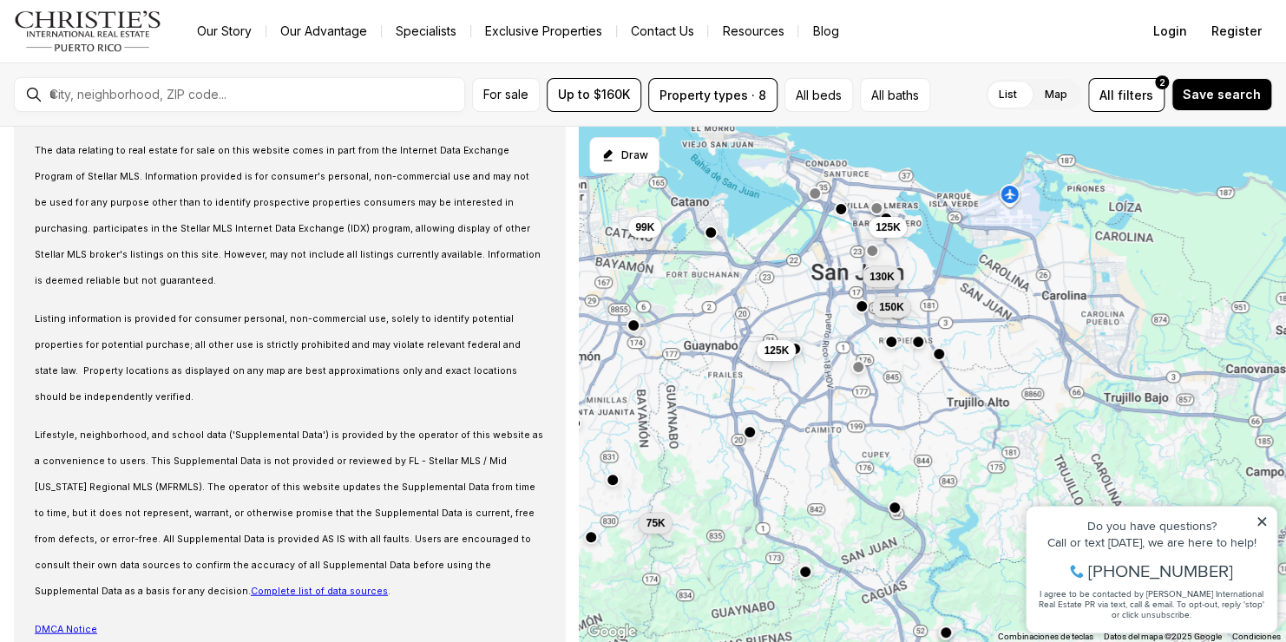
drag, startPoint x: 1013, startPoint y: 364, endPoint x: 660, endPoint y: 389, distance: 353.1
click at [660, 389] on div "125K 99K 91K 120K 140K 79K 155K 75K 125K 150K 150K 130K" at bounding box center [932, 385] width 707 height 516
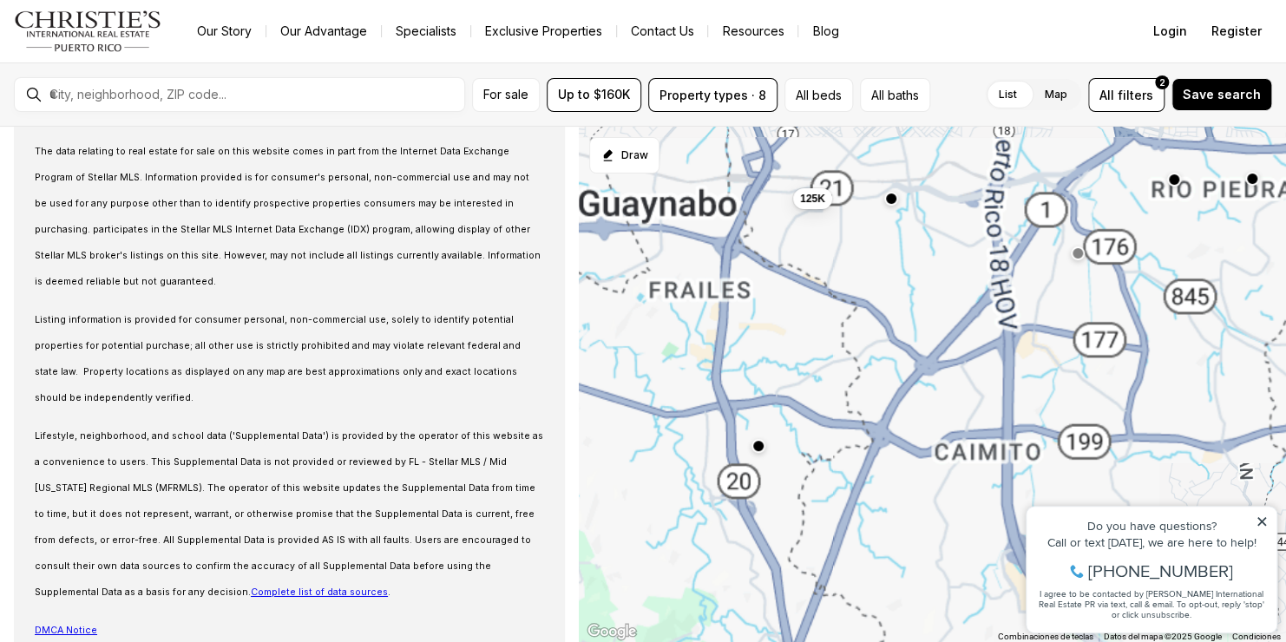
scroll to position [5439, 0]
